Goal: Transaction & Acquisition: Subscribe to service/newsletter

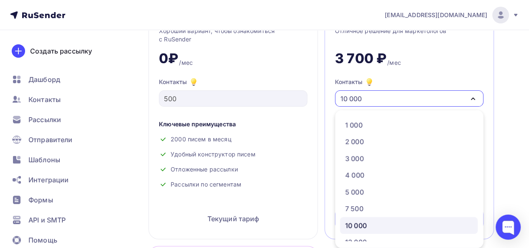
scroll to position [42, 0]
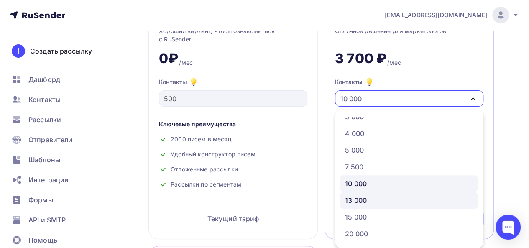
click at [382, 197] on div "13 000" at bounding box center [409, 200] width 128 height 10
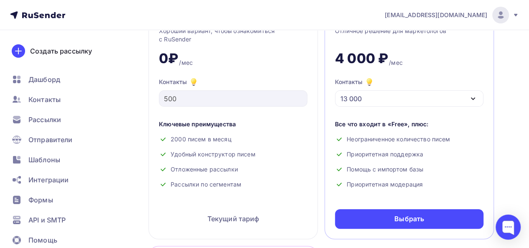
click at [407, 101] on div "13 000" at bounding box center [409, 98] width 148 height 16
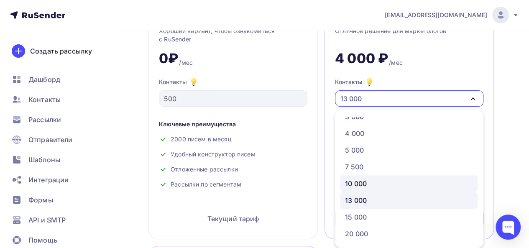
click at [368, 183] on div "10 000" at bounding box center [409, 184] width 128 height 10
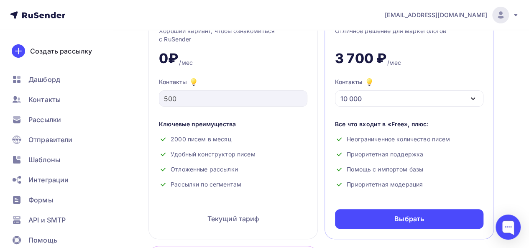
click at [301, 14] on nav "[EMAIL_ADDRESS][DOMAIN_NAME] Аккаунт Тарифы Выйти Создать рассылку [GEOGRAPHIC_…" at bounding box center [264, 15] width 529 height 30
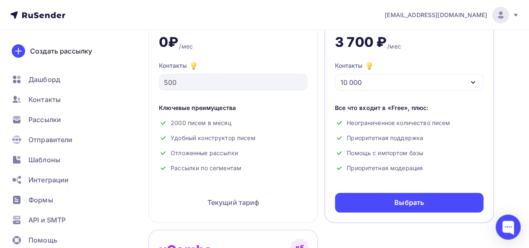
scroll to position [0, 0]
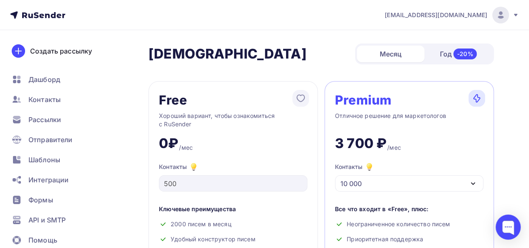
click at [393, 54] on div "Месяц" at bounding box center [391, 54] width 68 height 17
click at [437, 56] on div "Год -20%" at bounding box center [458, 54] width 68 height 18
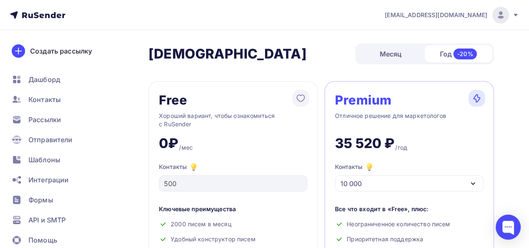
click at [385, 56] on div "Месяц" at bounding box center [391, 54] width 68 height 17
